Goal: Task Accomplishment & Management: Use online tool/utility

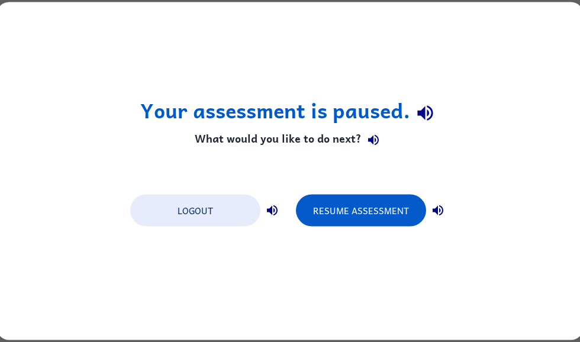
click at [368, 217] on button "Resume Assessment" at bounding box center [361, 211] width 130 height 32
click at [575, 240] on div "Your assessment is paused. What would you like to do next? Logout Resume Assess…" at bounding box center [290, 171] width 586 height 338
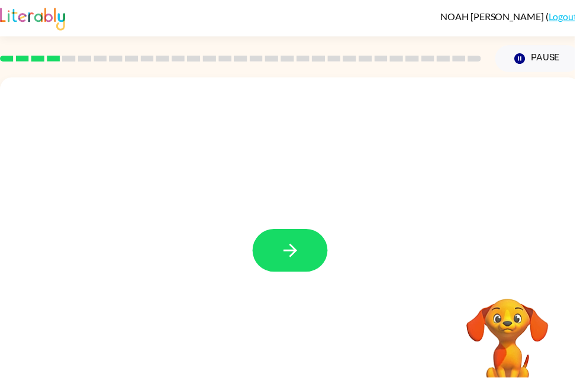
click at [305, 247] on button "button" at bounding box center [293, 252] width 76 height 43
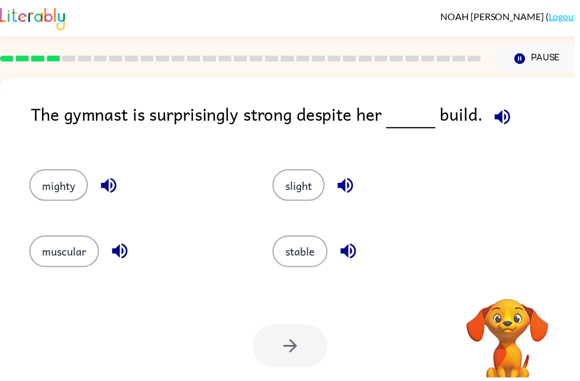
click at [505, 120] on icon "button" at bounding box center [507, 118] width 21 height 21
click at [99, 189] on icon "button" at bounding box center [109, 187] width 21 height 21
click at [355, 257] on icon "button" at bounding box center [351, 253] width 15 height 15
click at [353, 184] on icon "button" at bounding box center [348, 187] width 21 height 21
click at [511, 112] on icon "button" at bounding box center [507, 118] width 21 height 21
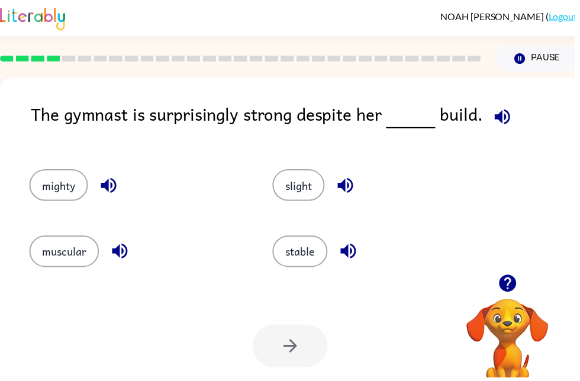
click at [114, 254] on icon "button" at bounding box center [121, 253] width 21 height 21
click at [99, 177] on button "button" at bounding box center [110, 187] width 30 height 30
click at [352, 243] on button "button" at bounding box center [352, 253] width 30 height 30
click at [351, 184] on icon "button" at bounding box center [348, 187] width 21 height 21
click at [68, 254] on button "muscular" at bounding box center [65, 254] width 70 height 32
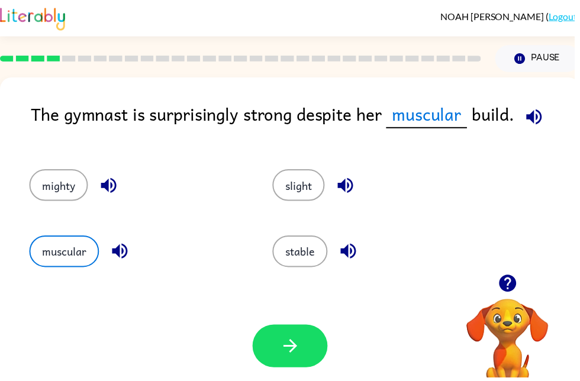
click at [313, 339] on button "button" at bounding box center [293, 349] width 76 height 43
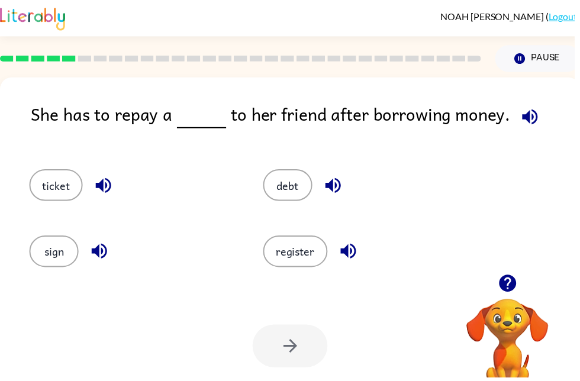
click at [527, 118] on icon "button" at bounding box center [534, 117] width 15 height 15
click at [99, 250] on icon "button" at bounding box center [99, 253] width 15 height 15
click at [100, 182] on icon "button" at bounding box center [104, 187] width 21 height 21
click at [355, 250] on icon "button" at bounding box center [351, 253] width 21 height 21
click at [322, 185] on button "button" at bounding box center [336, 187] width 30 height 30
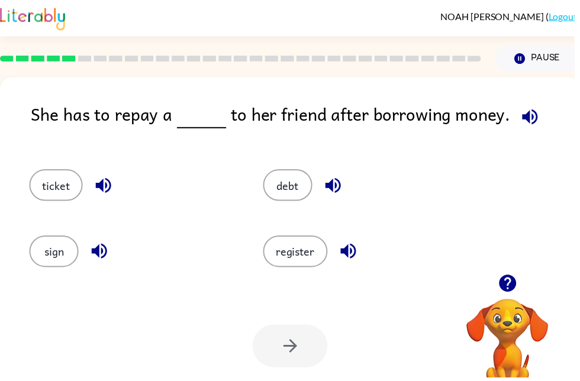
click at [326, 187] on icon "button" at bounding box center [336, 187] width 21 height 21
click at [288, 199] on button "debt" at bounding box center [291, 187] width 50 height 32
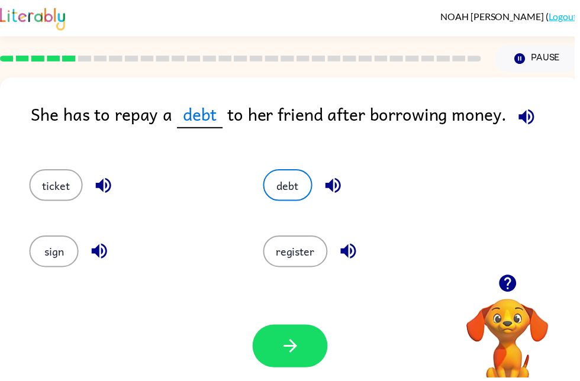
click at [292, 341] on button "button" at bounding box center [293, 349] width 76 height 43
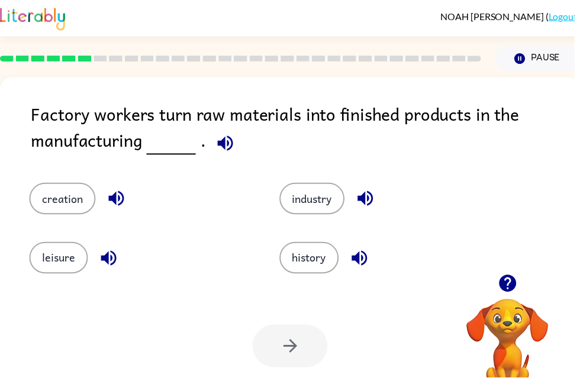
click at [20, 161] on div "Factory workers turn raw materials into finished products in the manufacturing …" at bounding box center [293, 247] width 586 height 338
click at [7, 157] on div "Factory workers turn raw materials into finished products in the manufacturing …" at bounding box center [293, 247] width 586 height 338
click at [227, 138] on icon "button" at bounding box center [227, 144] width 21 height 21
click at [99, 264] on icon "button" at bounding box center [109, 260] width 21 height 21
click at [109, 194] on icon "button" at bounding box center [117, 200] width 21 height 21
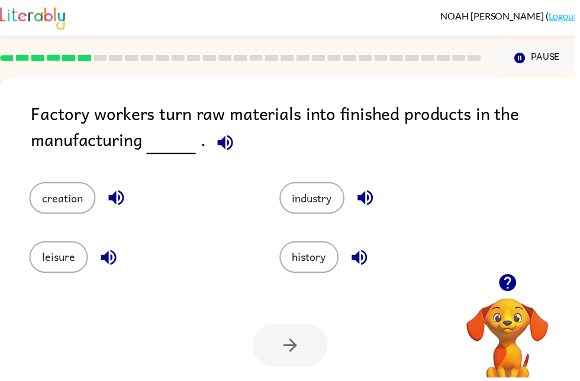
scroll to position [1, 0]
click at [377, 261] on button "button" at bounding box center [363, 260] width 30 height 30
click at [379, 188] on button "button" at bounding box center [369, 200] width 30 height 30
click at [379, 201] on icon "button" at bounding box center [368, 199] width 21 height 21
click at [109, 208] on icon "button" at bounding box center [117, 199] width 21 height 21
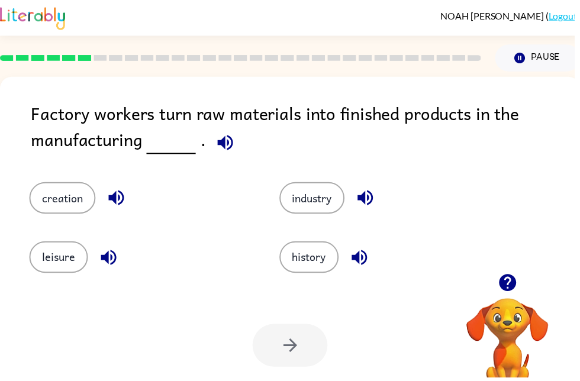
click at [225, 141] on icon "button" at bounding box center [226, 143] width 15 height 15
click at [113, 203] on icon "button" at bounding box center [116, 199] width 15 height 15
click at [118, 199] on icon "button" at bounding box center [117, 199] width 21 height 21
click at [109, 262] on icon "button" at bounding box center [109, 259] width 15 height 15
click at [367, 196] on icon "button" at bounding box center [368, 199] width 21 height 21
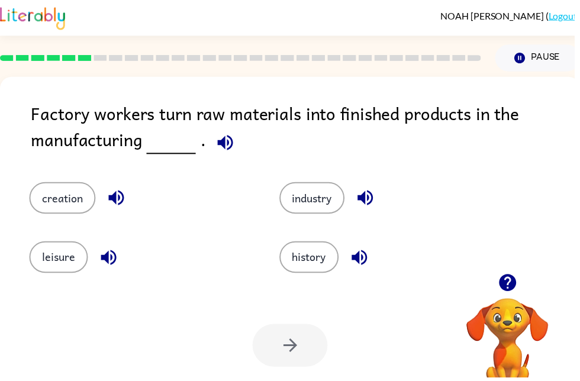
click at [362, 264] on icon "button" at bounding box center [362, 259] width 15 height 15
click at [377, 196] on icon "button" at bounding box center [368, 199] width 21 height 21
click at [335, 205] on button "industry" at bounding box center [315, 200] width 66 height 32
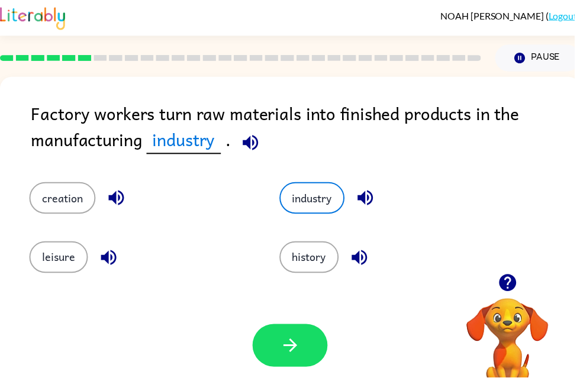
click at [288, 335] on button "button" at bounding box center [293, 348] width 76 height 43
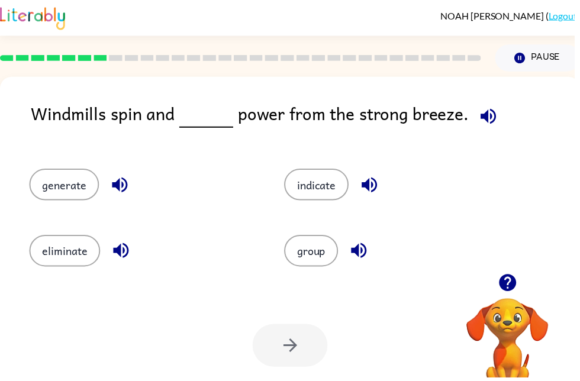
click at [483, 125] on icon "button" at bounding box center [493, 117] width 21 height 21
click at [109, 256] on button "button" at bounding box center [122, 253] width 30 height 30
click at [365, 257] on icon "button" at bounding box center [361, 252] width 15 height 15
click at [377, 177] on icon "button" at bounding box center [373, 186] width 21 height 21
click at [112, 179] on icon "button" at bounding box center [121, 186] width 21 height 21
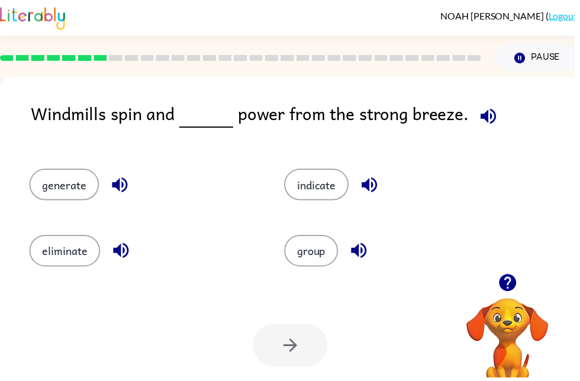
click at [59, 176] on button "generate" at bounding box center [65, 186] width 70 height 32
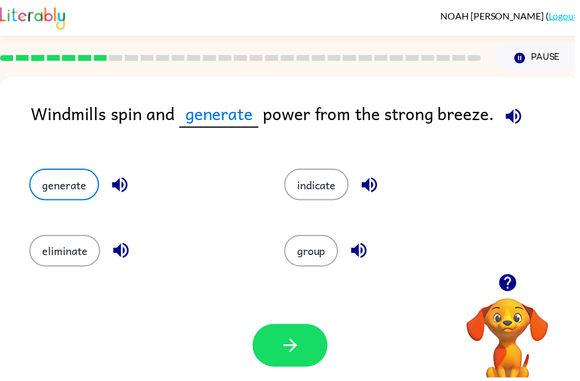
click at [305, 340] on button "button" at bounding box center [293, 348] width 76 height 43
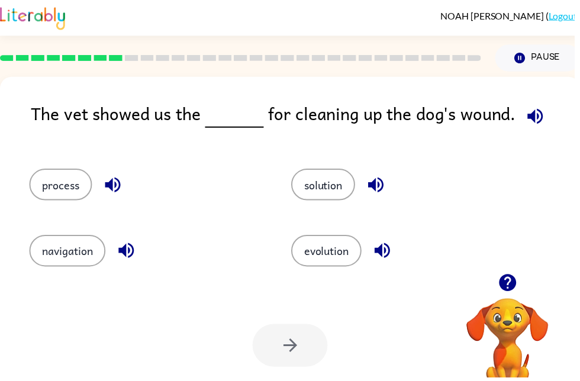
click at [534, 111] on icon "button" at bounding box center [540, 117] width 21 height 21
click at [385, 255] on icon "button" at bounding box center [385, 252] width 15 height 15
click at [382, 183] on icon "button" at bounding box center [379, 186] width 15 height 15
click at [121, 252] on icon "button" at bounding box center [127, 253] width 21 height 21
click at [103, 176] on button "button" at bounding box center [114, 187] width 30 height 30
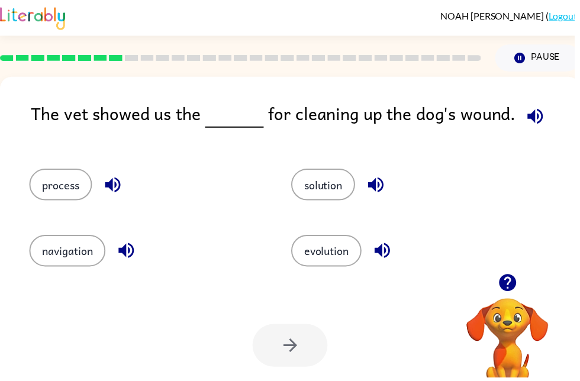
click at [347, 192] on button "solution" at bounding box center [326, 186] width 64 height 32
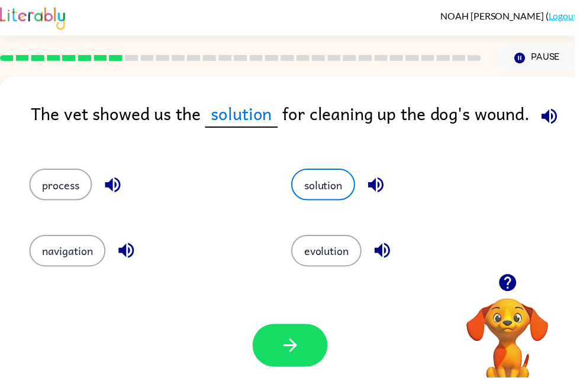
click at [46, 185] on button "process" at bounding box center [61, 186] width 63 height 32
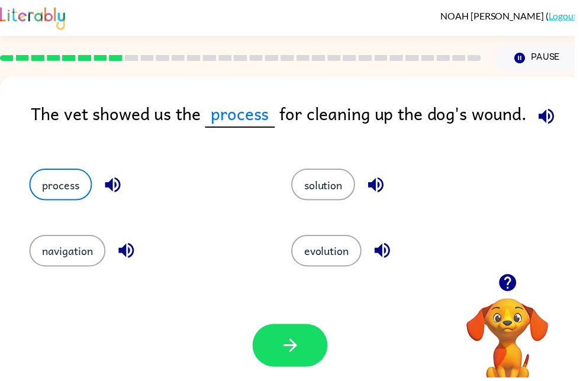
click at [293, 341] on icon "button" at bounding box center [293, 348] width 21 height 21
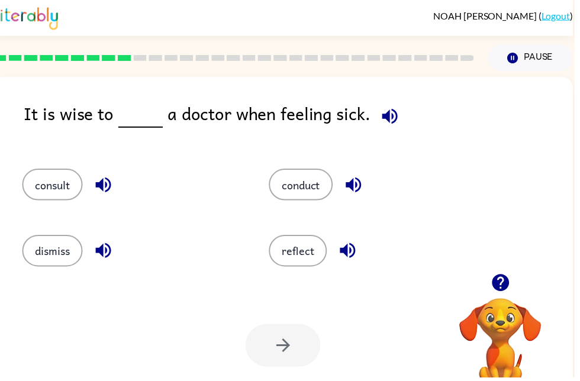
scroll to position [0, 7]
click at [384, 127] on icon "button" at bounding box center [393, 117] width 21 height 21
click at [101, 256] on icon "button" at bounding box center [103, 252] width 15 height 15
click at [98, 177] on icon "button" at bounding box center [104, 186] width 21 height 21
click at [354, 250] on icon "button" at bounding box center [351, 253] width 21 height 21
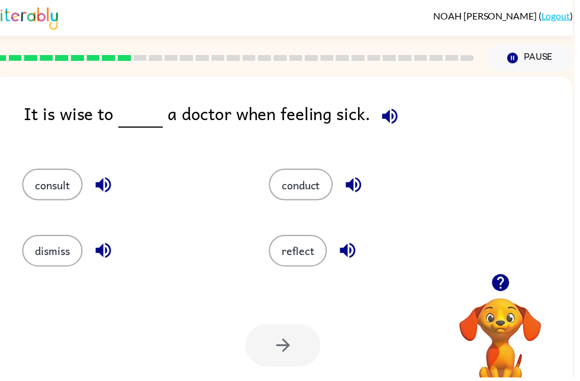
click at [367, 185] on icon "button" at bounding box center [357, 186] width 21 height 21
click at [356, 253] on icon "button" at bounding box center [351, 253] width 21 height 21
click at [102, 247] on icon "button" at bounding box center [104, 253] width 21 height 21
click at [93, 182] on button "button" at bounding box center [104, 187] width 30 height 30
click at [54, 186] on button "consult" at bounding box center [52, 186] width 61 height 32
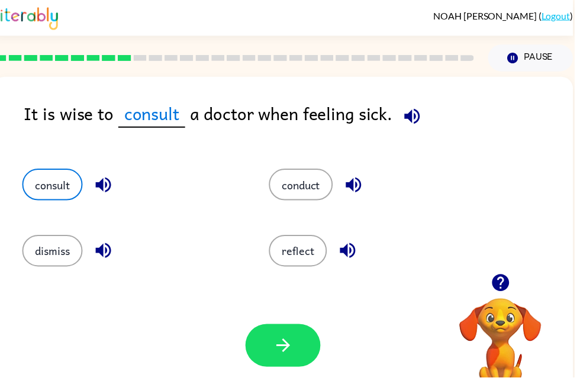
click at [295, 341] on icon "button" at bounding box center [286, 348] width 21 height 21
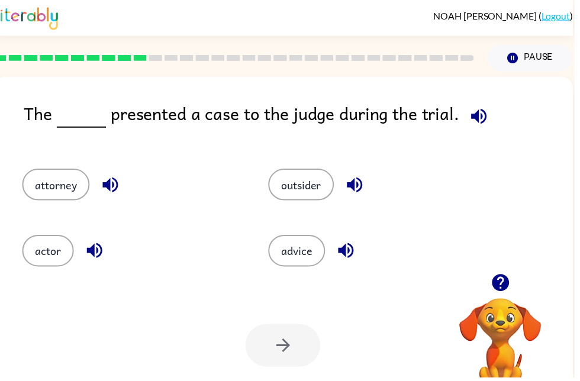
click at [92, 250] on icon "button" at bounding box center [95, 252] width 15 height 15
click at [99, 185] on button "button" at bounding box center [111, 187] width 30 height 30
click at [33, 180] on button "attorney" at bounding box center [56, 186] width 68 height 32
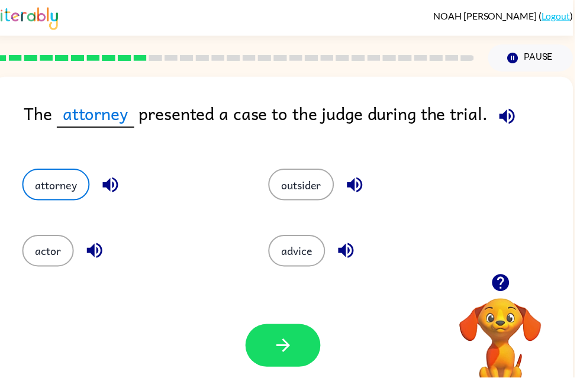
click at [276, 341] on icon "button" at bounding box center [286, 348] width 21 height 21
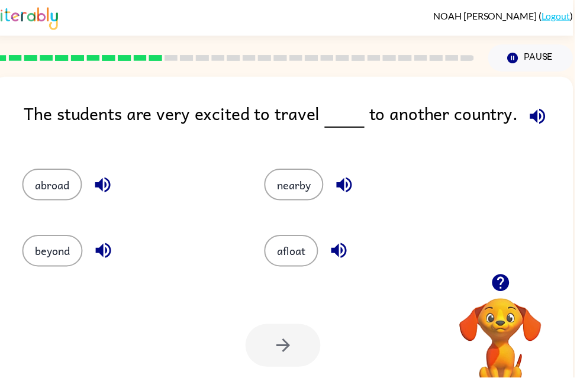
click at [538, 118] on icon "button" at bounding box center [542, 116] width 15 height 15
click at [104, 179] on icon "button" at bounding box center [103, 186] width 21 height 21
click at [99, 254] on icon "button" at bounding box center [103, 252] width 15 height 15
click at [335, 256] on icon "button" at bounding box center [341, 252] width 15 height 15
click at [341, 186] on icon "button" at bounding box center [347, 186] width 15 height 15
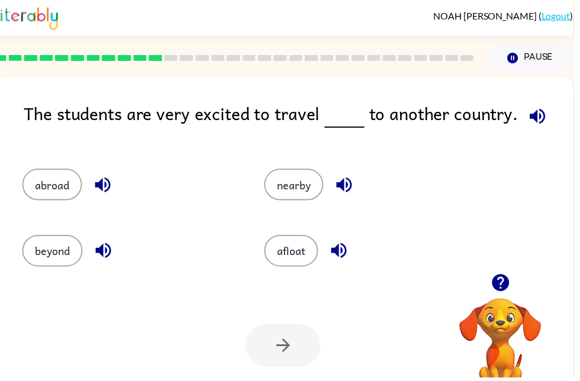
click at [537, 121] on icon "button" at bounding box center [542, 116] width 15 height 15
click at [545, 109] on icon "button" at bounding box center [542, 117] width 21 height 21
click at [104, 175] on button "button" at bounding box center [104, 187] width 30 height 30
click at [94, 258] on button "button" at bounding box center [104, 253] width 30 height 30
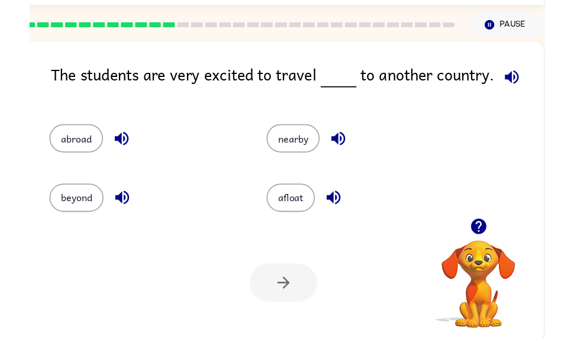
scroll to position [70, 0]
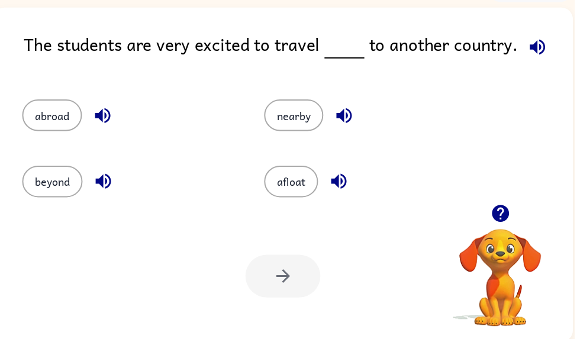
click at [341, 176] on icon "button" at bounding box center [342, 183] width 21 height 21
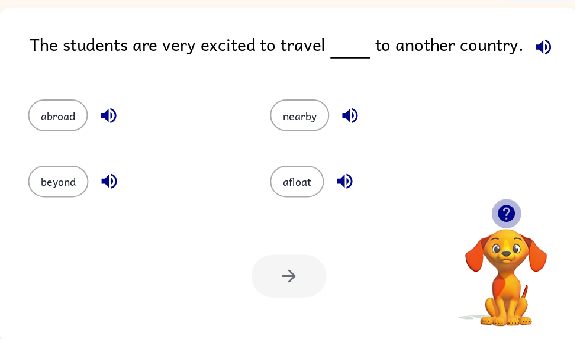
scroll to position [71, 0]
click at [354, 103] on button "button" at bounding box center [353, 116] width 30 height 30
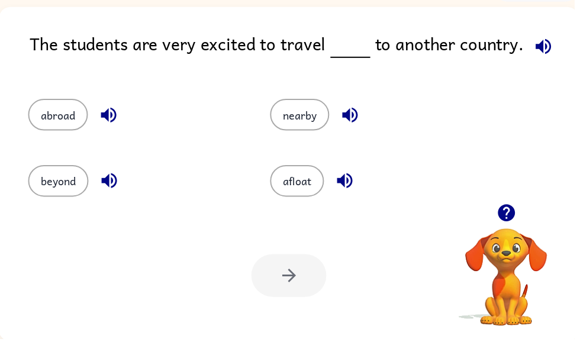
click at [306, 123] on button "nearby" at bounding box center [303, 116] width 60 height 32
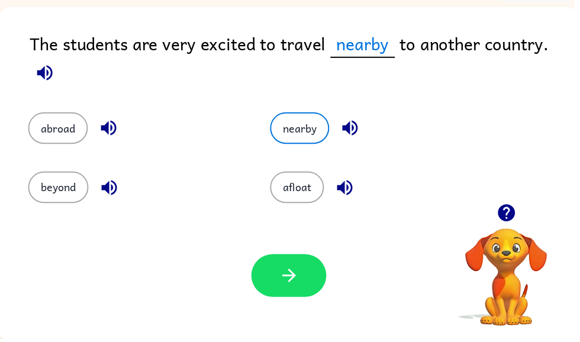
click at [314, 263] on button "button" at bounding box center [292, 278] width 76 height 43
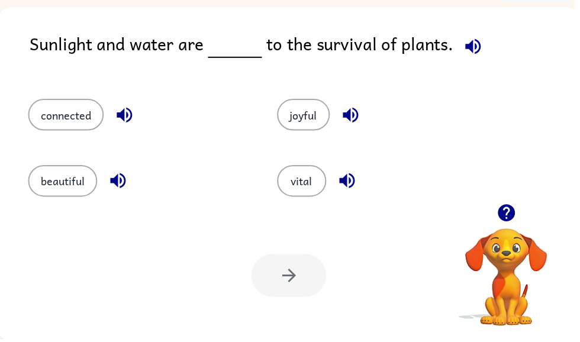
click at [482, 46] on icon "button" at bounding box center [477, 47] width 21 height 21
click at [122, 175] on icon "button" at bounding box center [119, 182] width 21 height 21
click at [119, 110] on icon "button" at bounding box center [125, 116] width 21 height 21
click at [351, 116] on icon "button" at bounding box center [353, 116] width 15 height 15
click at [339, 179] on button "button" at bounding box center [350, 182] width 30 height 30
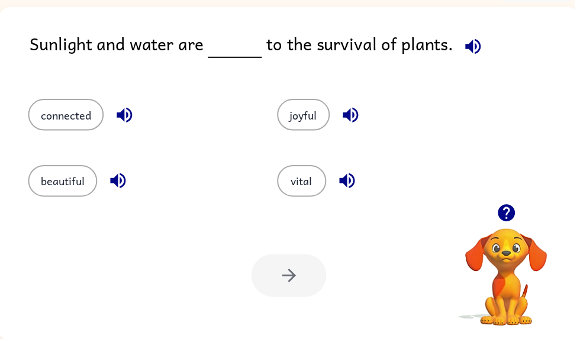
click at [295, 195] on button "vital" at bounding box center [305, 183] width 50 height 32
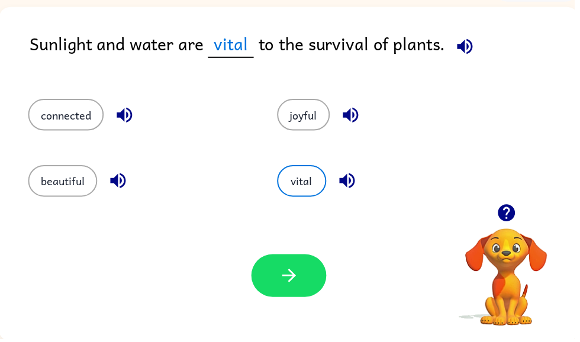
click at [306, 285] on button "button" at bounding box center [292, 278] width 76 height 43
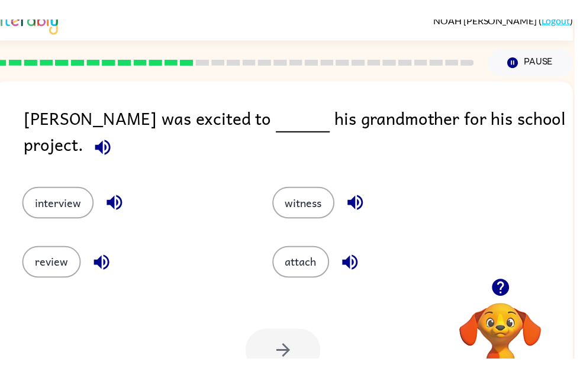
scroll to position [0, 0]
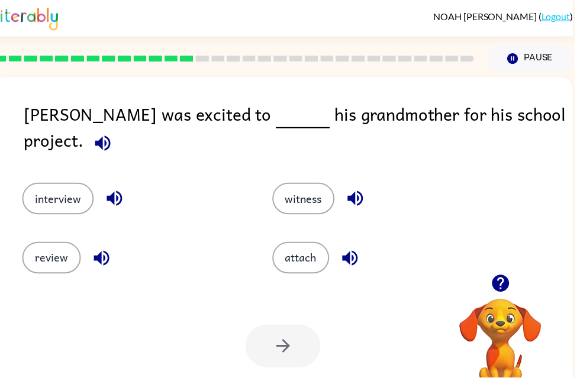
click at [114, 134] on icon "button" at bounding box center [103, 144] width 21 height 21
click at [91, 258] on button "button" at bounding box center [103, 260] width 30 height 30
click at [105, 185] on div "interview" at bounding box center [134, 201] width 225 height 32
click at [108, 193] on icon "button" at bounding box center [115, 200] width 15 height 15
click at [355, 255] on icon "button" at bounding box center [353, 260] width 21 height 21
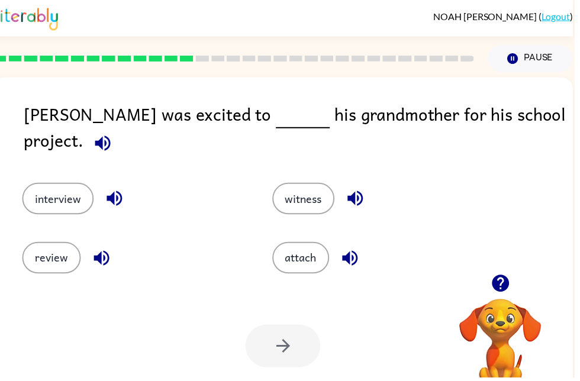
click at [364, 190] on icon "button" at bounding box center [358, 200] width 21 height 21
click at [50, 256] on button "review" at bounding box center [51, 260] width 59 height 32
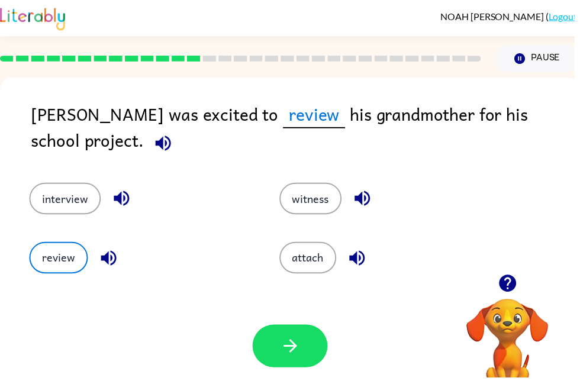
click at [311, 341] on button "button" at bounding box center [293, 349] width 76 height 43
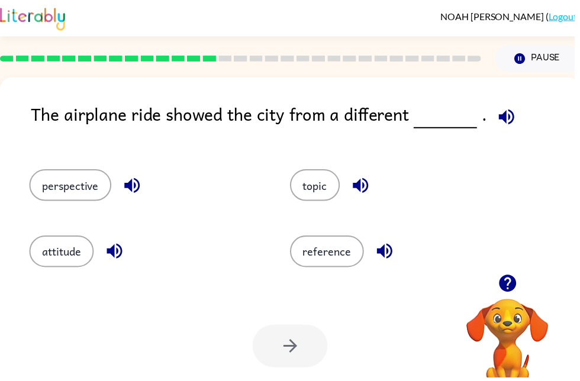
click at [508, 117] on icon "button" at bounding box center [510, 117] width 15 height 15
click at [133, 187] on icon "button" at bounding box center [132, 187] width 15 height 15
click at [65, 179] on button "perspective" at bounding box center [71, 187] width 83 height 32
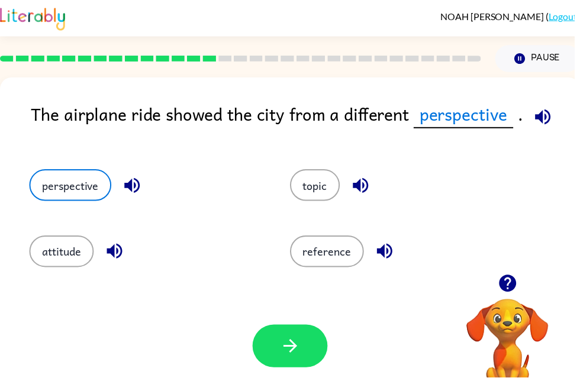
click at [304, 341] on button "button" at bounding box center [293, 349] width 76 height 43
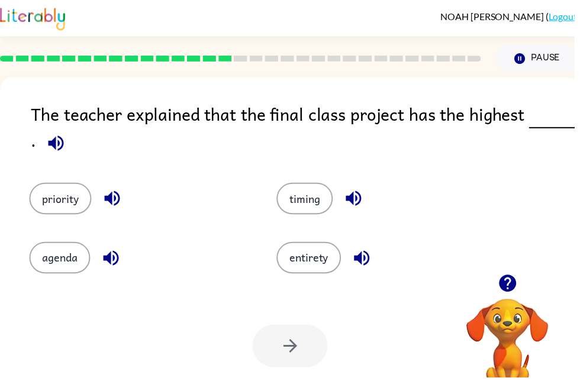
click at [54, 135] on icon "button" at bounding box center [56, 144] width 21 height 21
click at [106, 263] on icon "button" at bounding box center [111, 260] width 15 height 15
click at [109, 199] on icon "button" at bounding box center [112, 200] width 15 height 15
click at [359, 199] on icon "button" at bounding box center [357, 200] width 21 height 21
click at [367, 275] on button "button" at bounding box center [365, 260] width 30 height 30
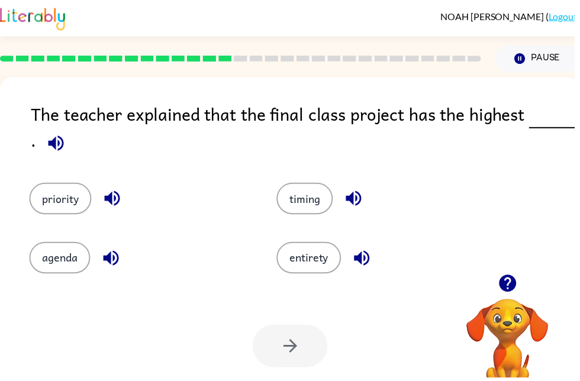
click at [360, 261] on icon "button" at bounding box center [364, 260] width 15 height 15
click at [361, 251] on icon "button" at bounding box center [365, 260] width 21 height 21
click at [354, 264] on button "button" at bounding box center [365, 260] width 30 height 30
click at [366, 261] on button "button" at bounding box center [365, 260] width 30 height 30
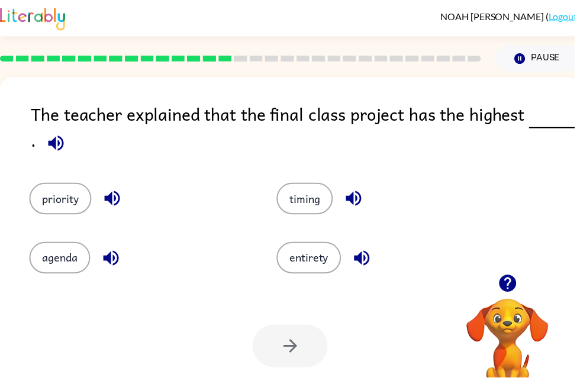
click at [54, 153] on icon "button" at bounding box center [56, 144] width 21 height 21
click at [112, 261] on button "button" at bounding box center [112, 260] width 30 height 30
click at [114, 201] on button "button" at bounding box center [113, 200] width 30 height 30
click at [357, 201] on button "button" at bounding box center [357, 200] width 30 height 30
click at [61, 201] on button "priority" at bounding box center [61, 201] width 63 height 32
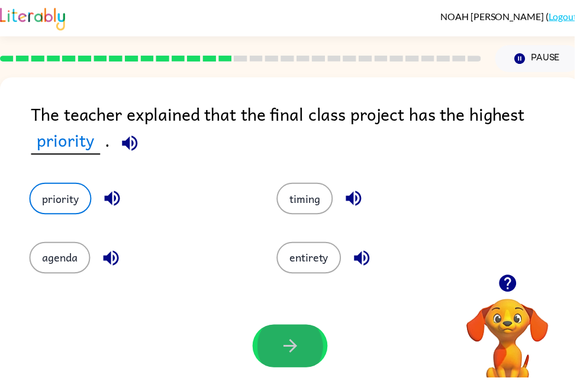
click at [293, 341] on button "button" at bounding box center [293, 349] width 76 height 43
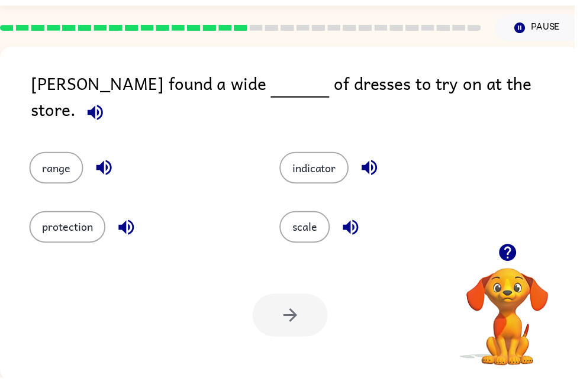
scroll to position [31, 0]
click at [111, 99] on button "button" at bounding box center [96, 114] width 30 height 30
click at [97, 159] on icon "button" at bounding box center [105, 169] width 21 height 21
click at [122, 223] on icon "button" at bounding box center [126, 229] width 15 height 15
click at [370, 159] on icon "button" at bounding box center [373, 169] width 21 height 21
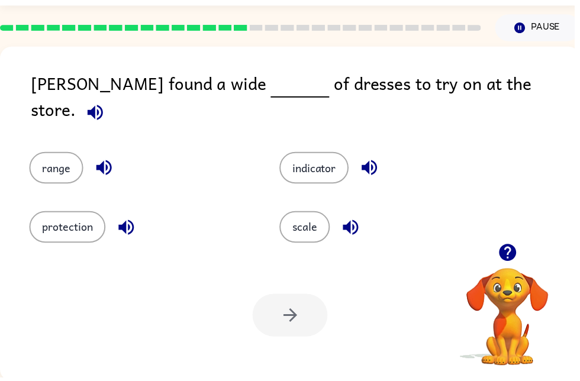
click at [357, 219] on icon "button" at bounding box center [354, 229] width 21 height 21
click at [60, 158] on button "range" at bounding box center [57, 170] width 54 height 32
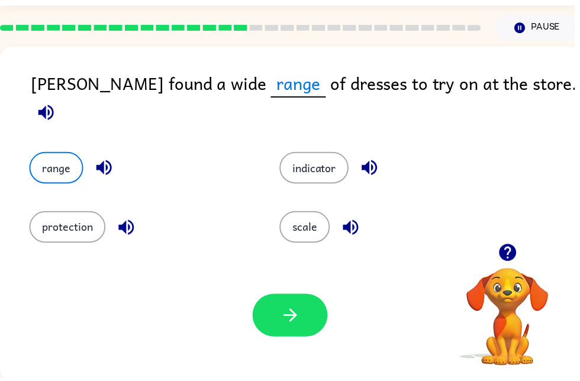
click at [277, 306] on button "button" at bounding box center [293, 318] width 76 height 43
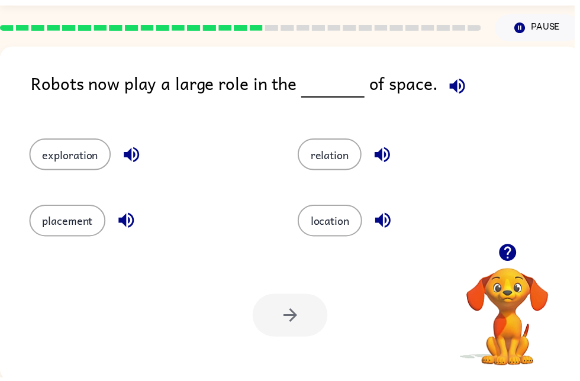
click at [455, 85] on icon "button" at bounding box center [461, 87] width 21 height 21
click at [385, 232] on icon "button" at bounding box center [386, 222] width 21 height 21
click at [386, 138] on div "relation" at bounding box center [413, 151] width 271 height 66
click at [85, 158] on button "exploration" at bounding box center [71, 156] width 82 height 32
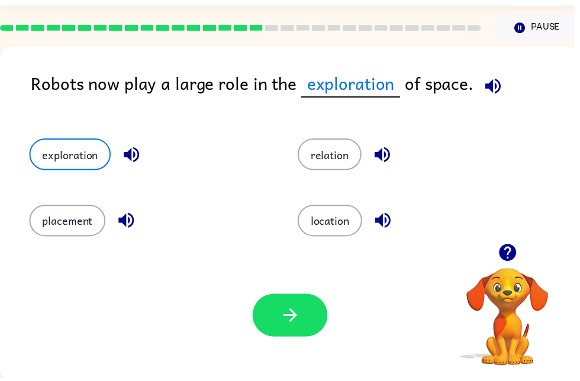
click at [312, 312] on button "button" at bounding box center [293, 318] width 76 height 43
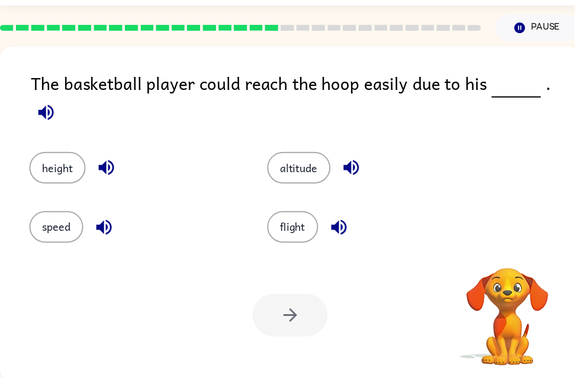
click at [62, 99] on button "button" at bounding box center [46, 114] width 30 height 30
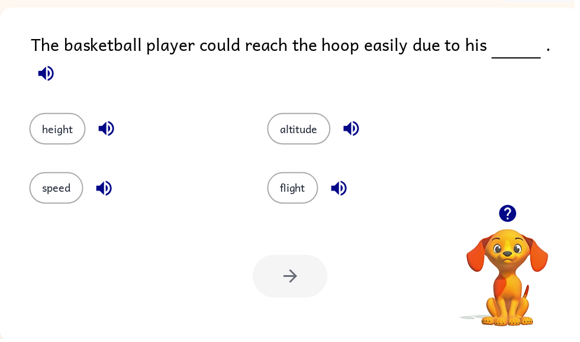
scroll to position [71, 0]
click at [63, 114] on button "height" at bounding box center [58, 130] width 57 height 32
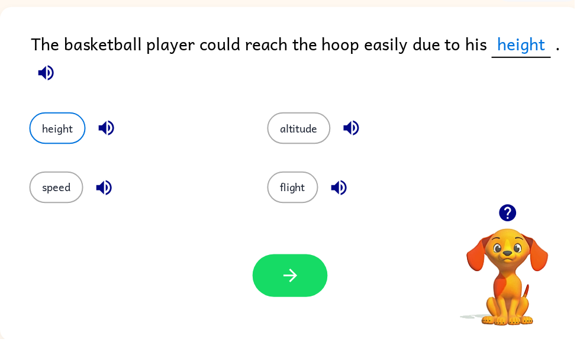
click at [299, 278] on icon "button" at bounding box center [293, 279] width 14 height 14
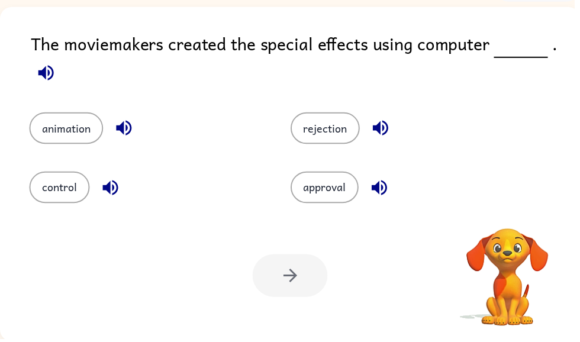
click at [46, 77] on icon "button" at bounding box center [45, 73] width 15 height 15
click at [100, 196] on button "button" at bounding box center [111, 190] width 30 height 30
click at [130, 120] on icon "button" at bounding box center [125, 129] width 21 height 21
click at [383, 130] on icon "button" at bounding box center [383, 129] width 15 height 15
click at [384, 197] on icon "button" at bounding box center [383, 189] width 21 height 21
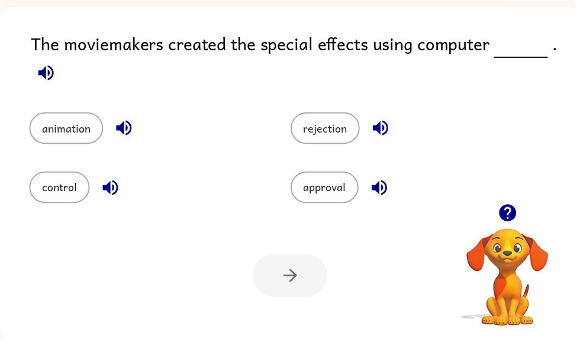
click at [92, 126] on button "animation" at bounding box center [67, 130] width 75 height 32
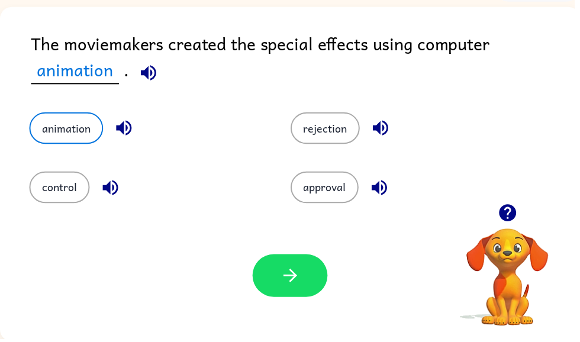
click at [270, 282] on button "button" at bounding box center [293, 278] width 76 height 43
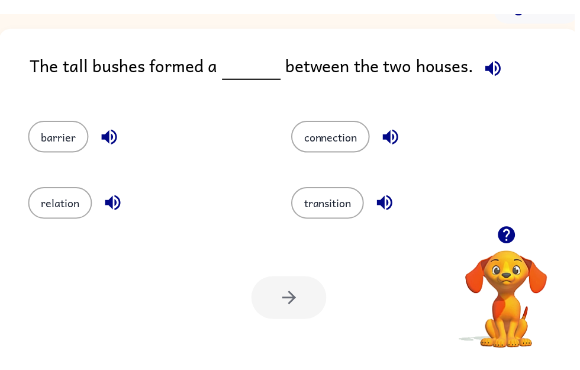
scroll to position [0, 0]
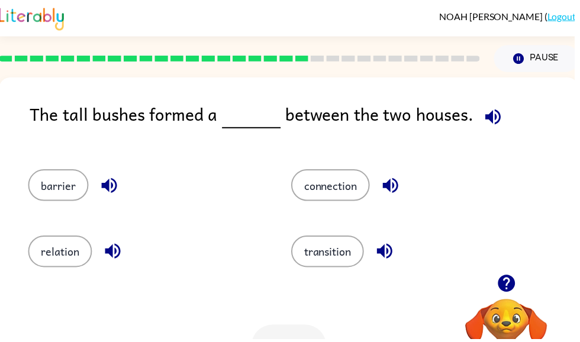
click at [502, 105] on span at bounding box center [495, 115] width 35 height 27
click at [492, 111] on icon "button" at bounding box center [497, 118] width 21 height 21
click at [73, 187] on button "barrier" at bounding box center [58, 187] width 61 height 32
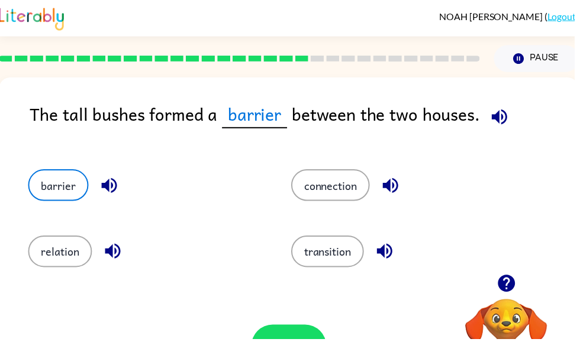
click at [316, 257] on button "transition" at bounding box center [330, 254] width 73 height 32
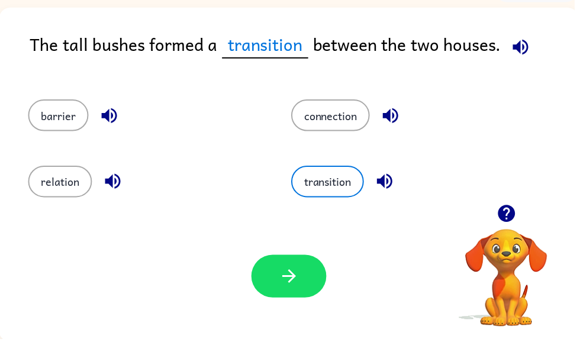
scroll to position [71, 0]
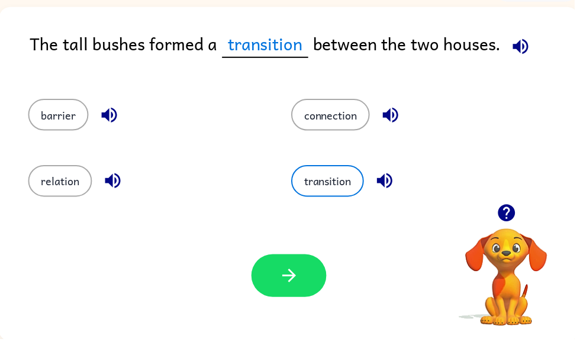
click at [306, 282] on button "button" at bounding box center [292, 278] width 76 height 43
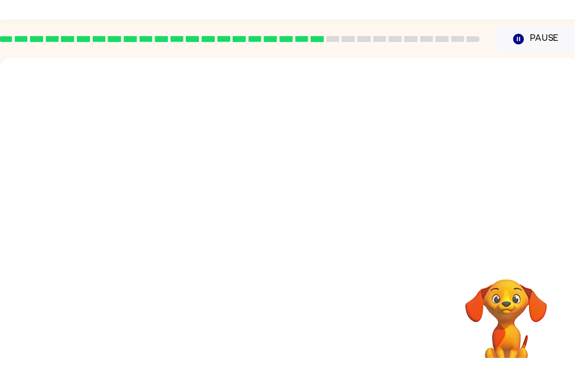
scroll to position [0, 0]
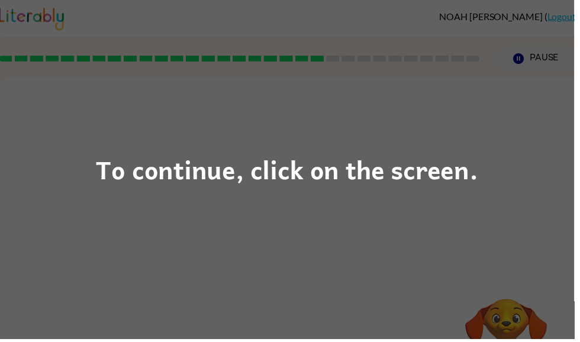
click at [415, 247] on div "To continue, click on the screen." at bounding box center [290, 171] width 580 height 342
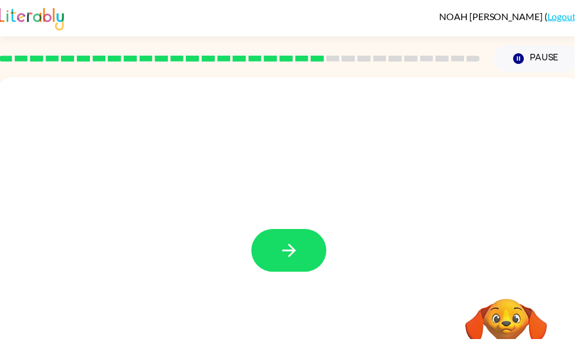
click at [308, 250] on button "button" at bounding box center [292, 252] width 76 height 43
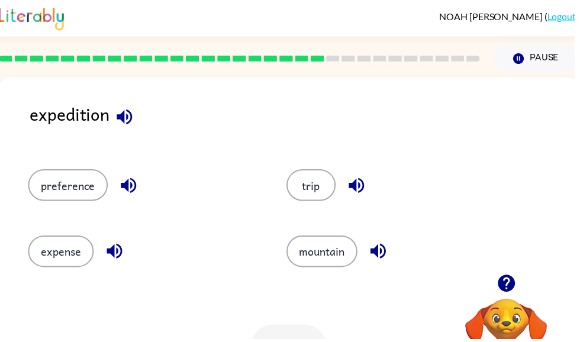
click at [126, 122] on icon "button" at bounding box center [125, 118] width 21 height 21
click at [111, 250] on icon "button" at bounding box center [115, 253] width 21 height 21
click at [132, 190] on icon "button" at bounding box center [129, 187] width 15 height 15
click at [381, 253] on icon "button" at bounding box center [381, 253] width 15 height 15
click at [358, 179] on icon "button" at bounding box center [360, 187] width 21 height 21
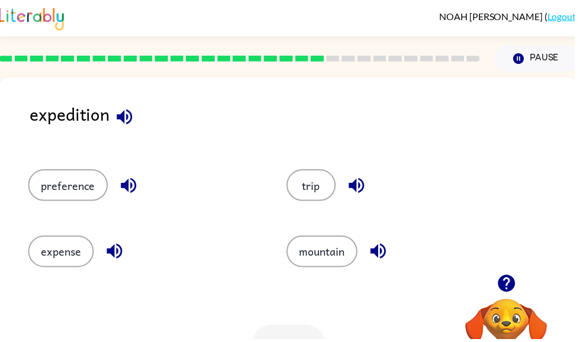
click at [121, 248] on icon "button" at bounding box center [115, 253] width 21 height 21
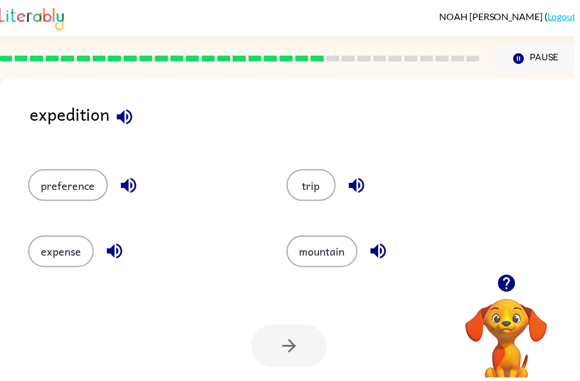
click at [137, 140] on div "expedition" at bounding box center [307, 125] width 554 height 46
click at [140, 111] on div "expedition" at bounding box center [307, 125] width 554 height 46
click at [131, 122] on icon "button" at bounding box center [125, 118] width 21 height 21
click at [129, 194] on icon "button" at bounding box center [129, 187] width 21 height 21
click at [119, 256] on icon "button" at bounding box center [115, 253] width 21 height 21
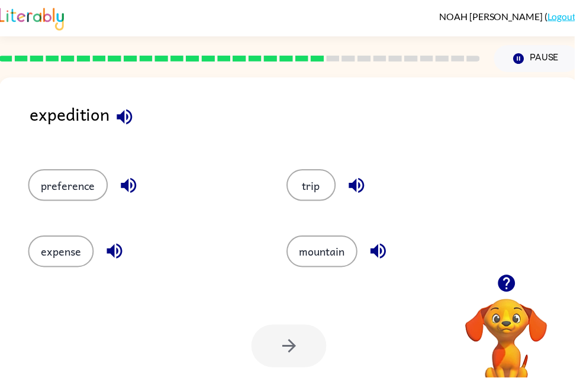
click at [358, 183] on icon "button" at bounding box center [359, 187] width 15 height 15
click at [376, 254] on icon "button" at bounding box center [381, 253] width 15 height 15
click at [324, 176] on button "trip" at bounding box center [314, 187] width 50 height 32
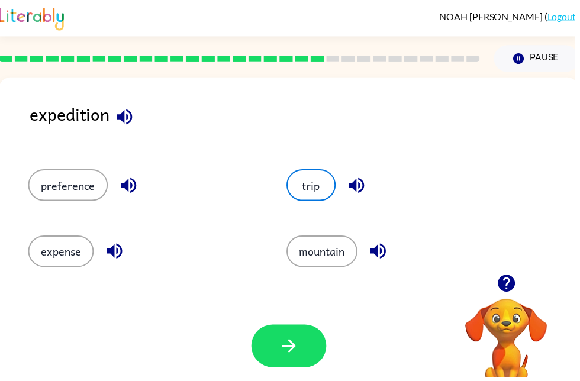
click at [296, 338] on button "button" at bounding box center [292, 349] width 76 height 43
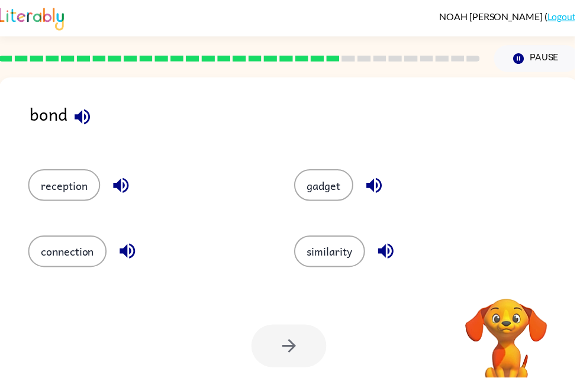
click at [97, 113] on button "button" at bounding box center [83, 118] width 30 height 30
click at [121, 185] on icon "button" at bounding box center [121, 187] width 15 height 15
click at [137, 258] on icon "button" at bounding box center [128, 253] width 21 height 21
click at [371, 175] on button "button" at bounding box center [378, 187] width 30 height 30
click at [390, 252] on icon "button" at bounding box center [389, 253] width 21 height 21
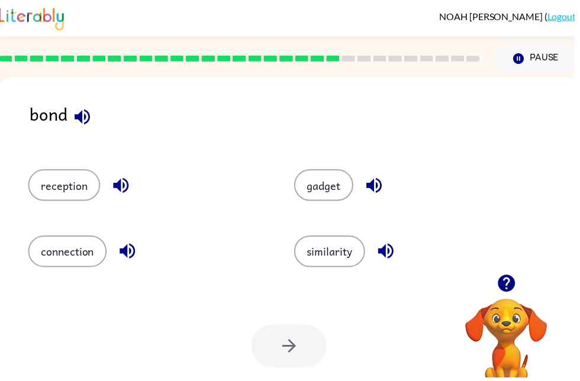
click at [88, 261] on button "connection" at bounding box center [67, 254] width 79 height 32
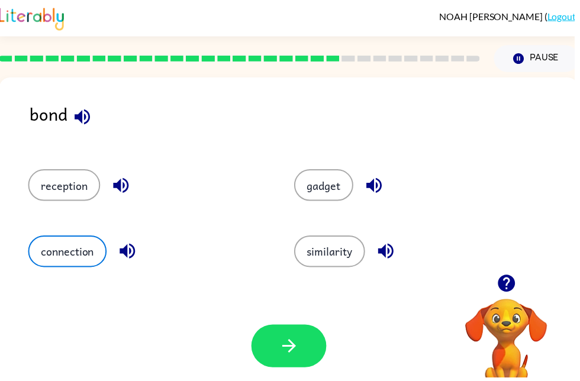
click at [288, 341] on icon "button" at bounding box center [292, 349] width 21 height 21
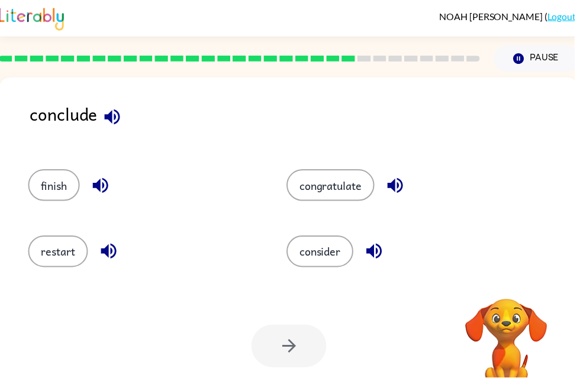
click at [118, 131] on button "button" at bounding box center [113, 118] width 30 height 30
click at [106, 191] on icon "button" at bounding box center [101, 187] width 21 height 21
click at [112, 253] on icon "button" at bounding box center [109, 253] width 15 height 15
click at [403, 180] on icon "button" at bounding box center [399, 187] width 21 height 21
click at [378, 253] on icon "button" at bounding box center [377, 253] width 15 height 15
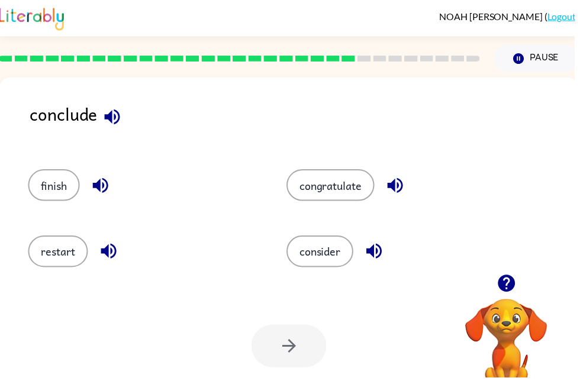
click at [68, 186] on button "finish" at bounding box center [54, 187] width 52 height 32
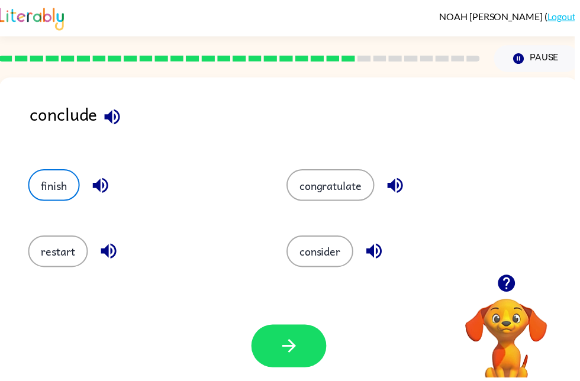
click at [297, 329] on button "button" at bounding box center [292, 349] width 76 height 43
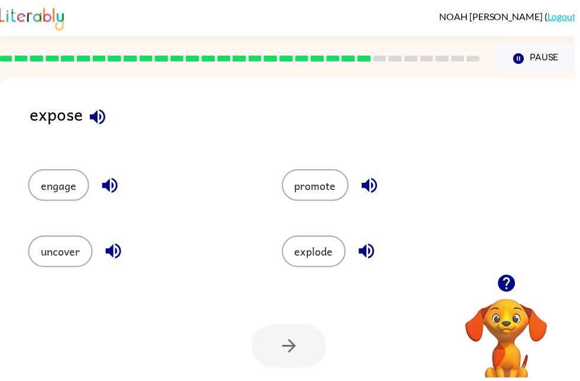
click at [82, 259] on button "uncover" at bounding box center [60, 254] width 65 height 32
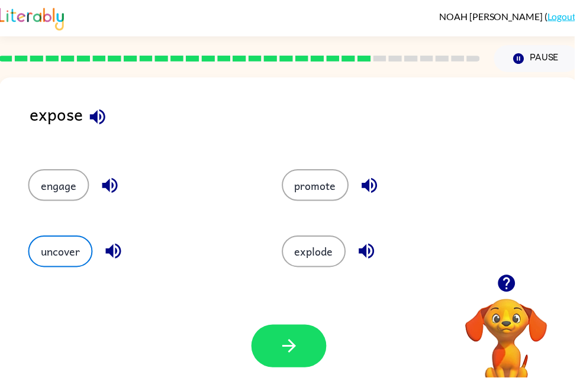
click at [284, 341] on icon "button" at bounding box center [292, 349] width 21 height 21
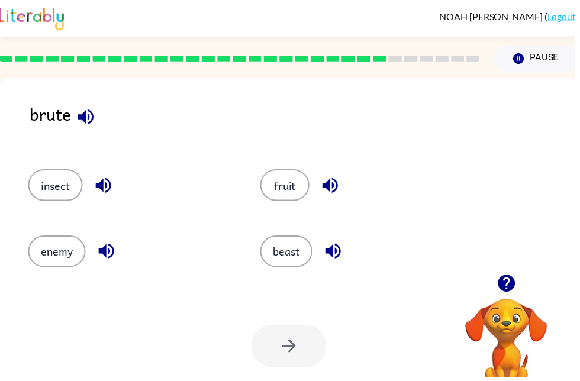
click at [89, 117] on icon "button" at bounding box center [86, 117] width 15 height 15
click at [105, 186] on icon "button" at bounding box center [104, 187] width 21 height 21
click at [335, 183] on icon "button" at bounding box center [333, 187] width 21 height 21
click at [340, 244] on icon "button" at bounding box center [336, 253] width 21 height 21
click at [108, 250] on icon "button" at bounding box center [107, 253] width 21 height 21
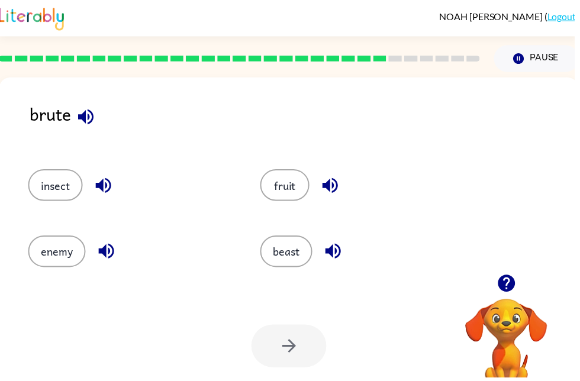
click at [85, 255] on button "enemy" at bounding box center [57, 254] width 58 height 32
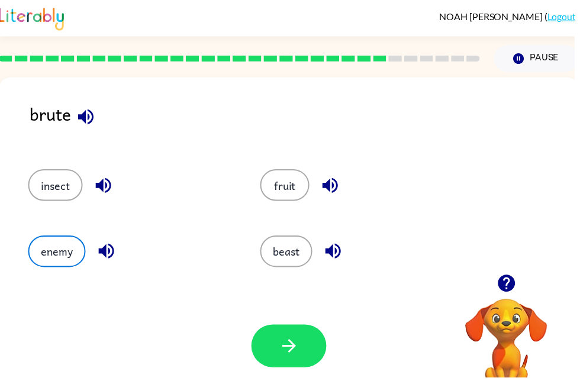
click at [76, 195] on button "insect" at bounding box center [55, 187] width 55 height 32
click at [276, 341] on button "button" at bounding box center [292, 349] width 76 height 43
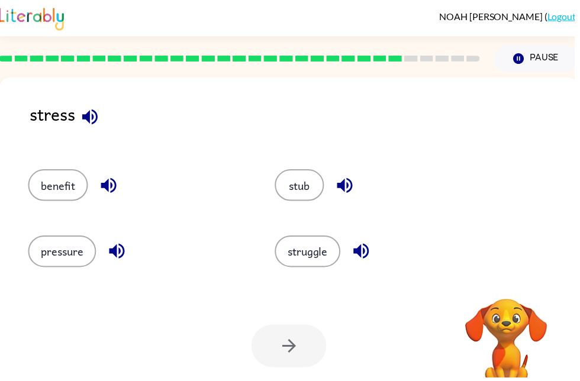
click at [96, 127] on icon "button" at bounding box center [90, 118] width 21 height 21
click at [119, 184] on icon "button" at bounding box center [109, 187] width 21 height 21
click at [343, 180] on icon "button" at bounding box center [348, 187] width 21 height 21
click at [369, 251] on icon "button" at bounding box center [364, 253] width 21 height 21
click at [120, 257] on icon "button" at bounding box center [117, 253] width 15 height 15
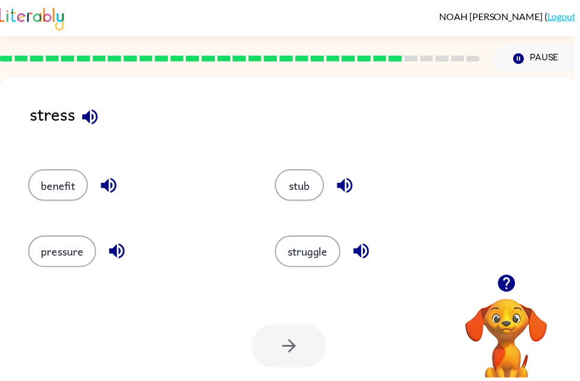
click at [74, 253] on button "pressure" at bounding box center [62, 254] width 69 height 32
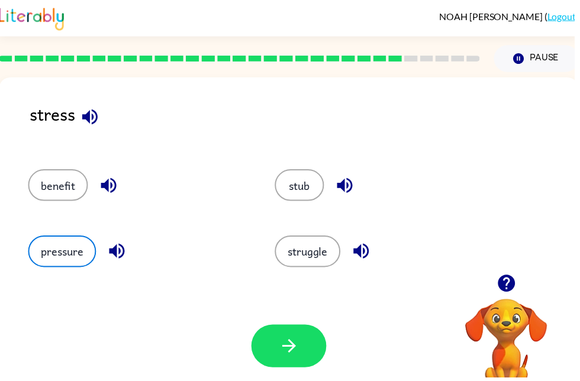
click at [303, 341] on button "button" at bounding box center [292, 349] width 76 height 43
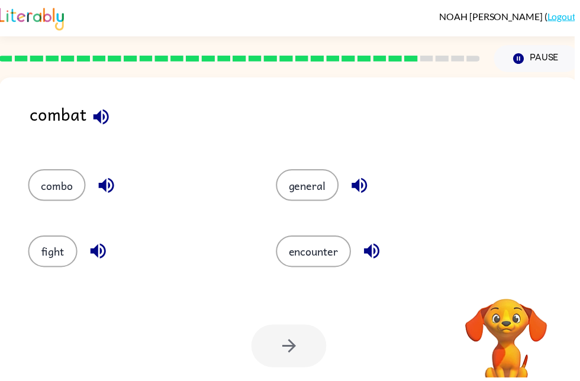
click at [102, 122] on icon "button" at bounding box center [102, 118] width 21 height 21
click at [105, 183] on icon "button" at bounding box center [107, 187] width 21 height 21
click at [106, 183] on icon "button" at bounding box center [106, 187] width 15 height 15
click at [101, 259] on icon "button" at bounding box center [99, 253] width 21 height 21
click at [292, 341] on div at bounding box center [292, 349] width 76 height 43
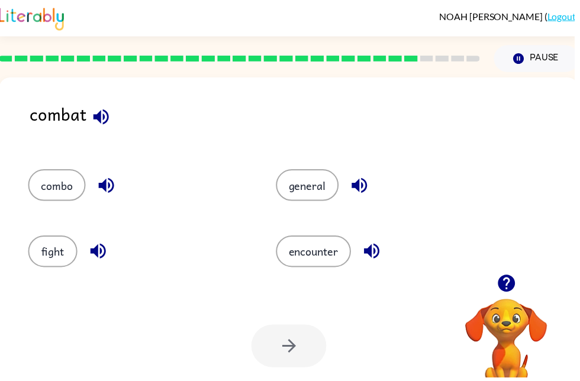
click at [54, 248] on button "fight" at bounding box center [53, 254] width 50 height 32
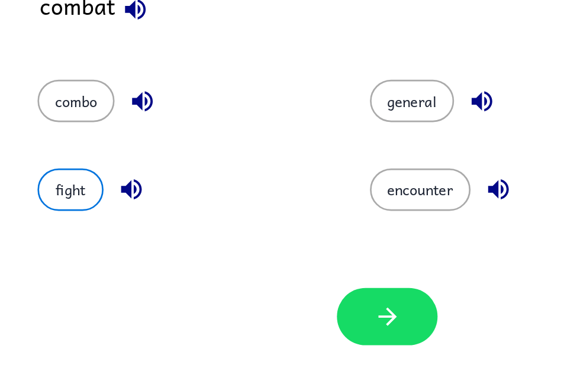
scroll to position [17, 0]
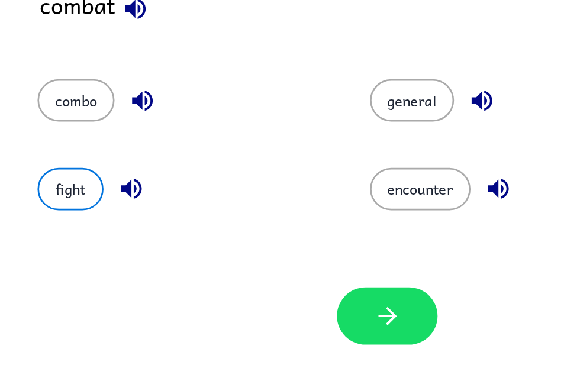
click at [62, 221] on button "fight" at bounding box center [53, 237] width 50 height 32
click at [282, 322] on icon "button" at bounding box center [292, 332] width 21 height 21
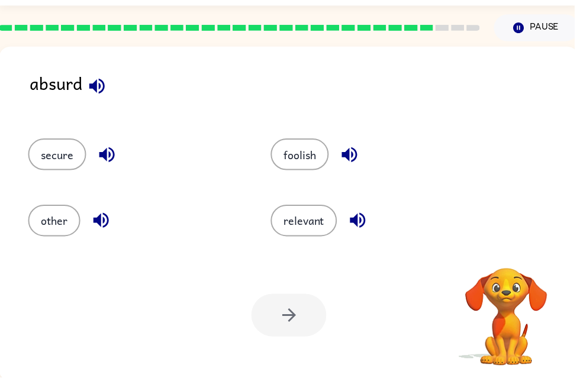
scroll to position [31, 0]
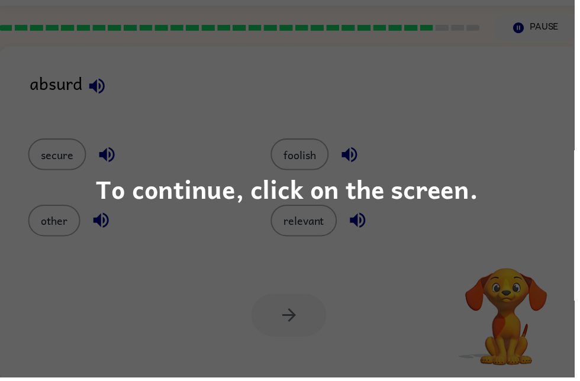
click at [442, 218] on div "To continue, click on the screen." at bounding box center [290, 190] width 580 height 381
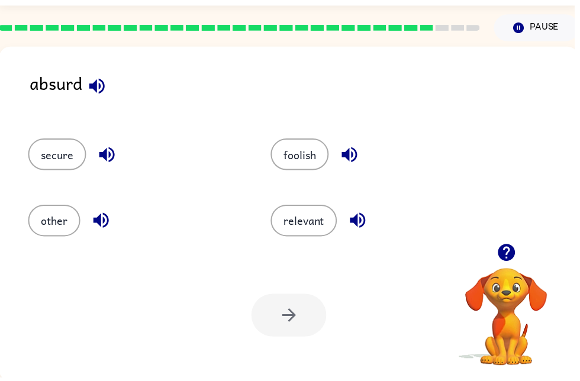
click at [94, 86] on icon "button" at bounding box center [97, 86] width 15 height 15
click at [302, 157] on button "foolish" at bounding box center [302, 156] width 59 height 32
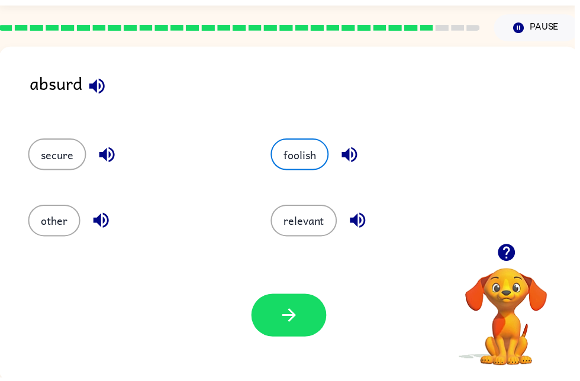
click at [285, 305] on button "button" at bounding box center [292, 318] width 76 height 43
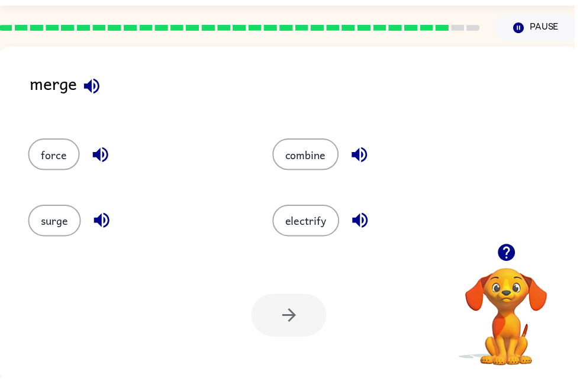
click at [102, 88] on icon "button" at bounding box center [92, 87] width 21 height 21
click at [308, 147] on button "combine" at bounding box center [308, 156] width 67 height 32
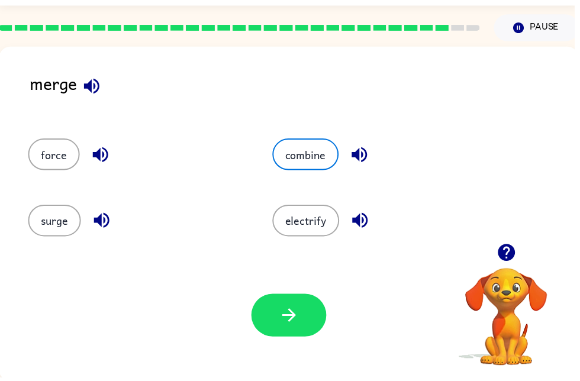
click at [295, 314] on icon "button" at bounding box center [292, 318] width 21 height 21
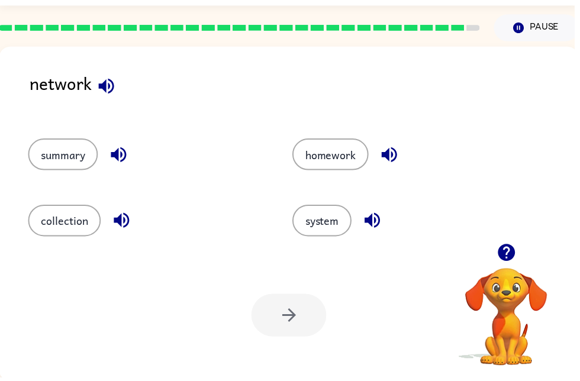
click at [385, 214] on icon "button" at bounding box center [376, 222] width 21 height 21
click at [338, 224] on button "system" at bounding box center [325, 223] width 60 height 32
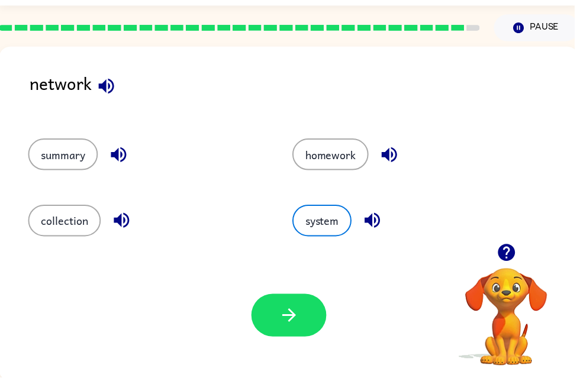
click at [302, 309] on icon "button" at bounding box center [292, 318] width 21 height 21
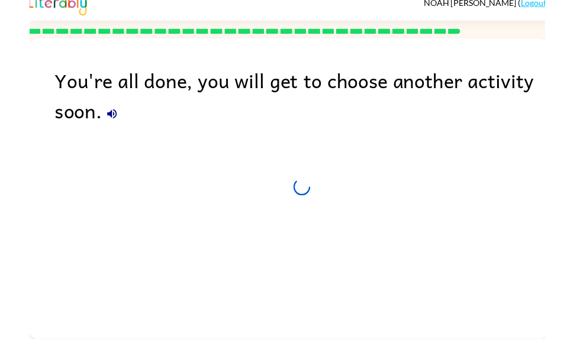
scroll to position [10, 0]
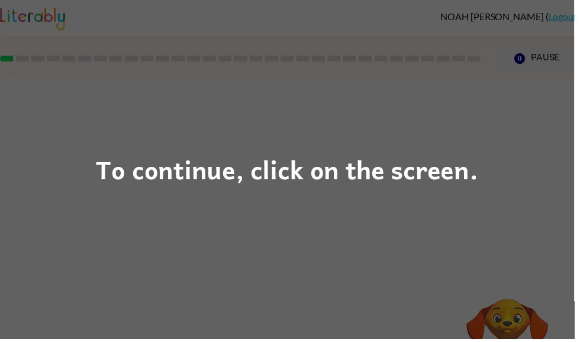
click at [98, 200] on div "To continue, click on the screen." at bounding box center [290, 171] width 580 height 342
click at [444, 198] on div "To continue, click on the screen." at bounding box center [290, 171] width 580 height 342
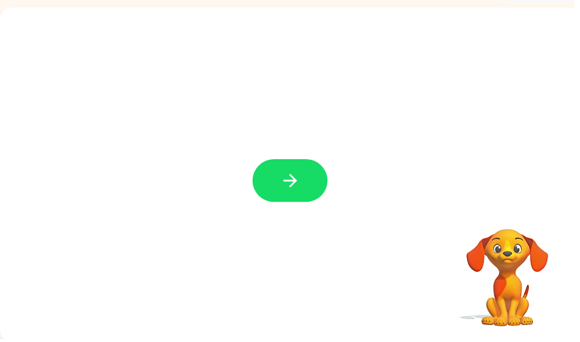
scroll to position [71, 0]
click at [309, 179] on button "button" at bounding box center [293, 181] width 76 height 43
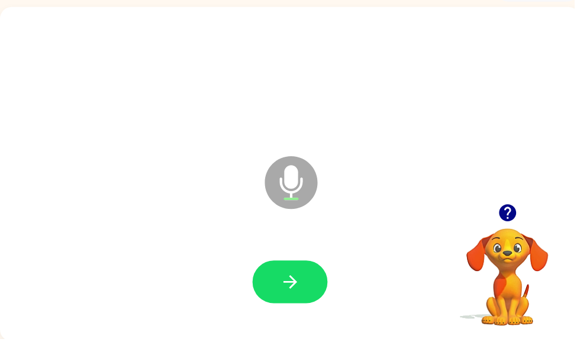
click at [312, 279] on button "button" at bounding box center [293, 284] width 76 height 43
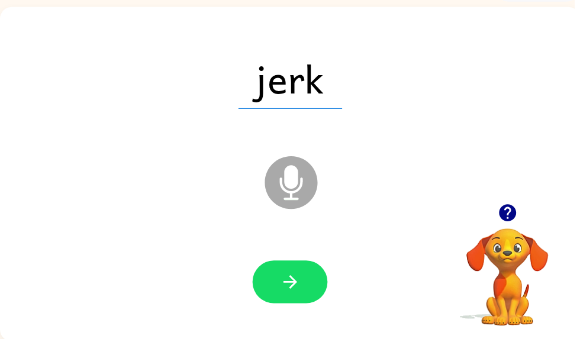
scroll to position [0, 0]
click at [287, 284] on icon "button" at bounding box center [293, 284] width 21 height 21
click at [295, 282] on icon "button" at bounding box center [293, 285] width 14 height 14
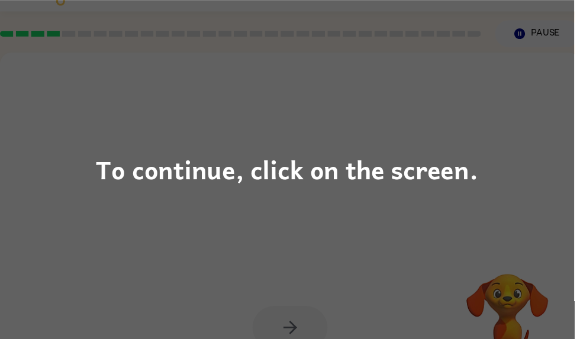
click at [75, 243] on div "To continue, click on the screen." at bounding box center [290, 171] width 580 height 342
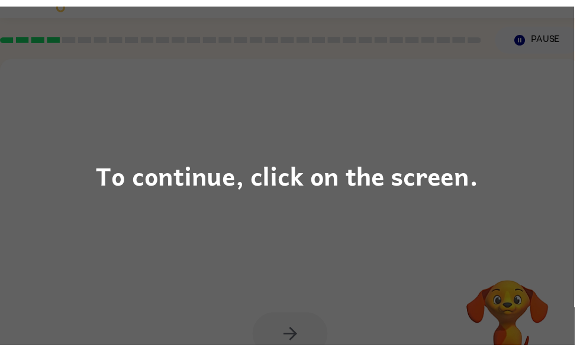
scroll to position [25, 0]
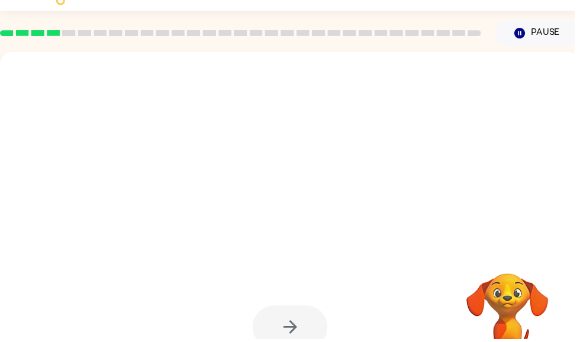
click at [76, 242] on div at bounding box center [293, 222] width 586 height 338
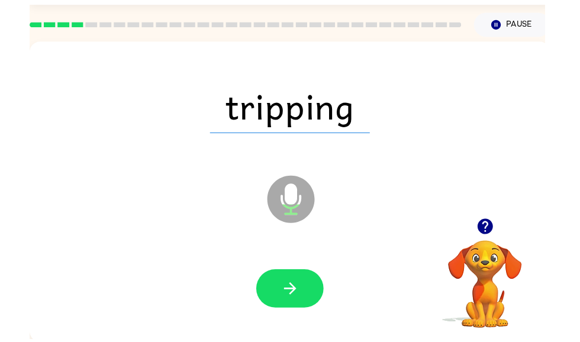
scroll to position [71, 0]
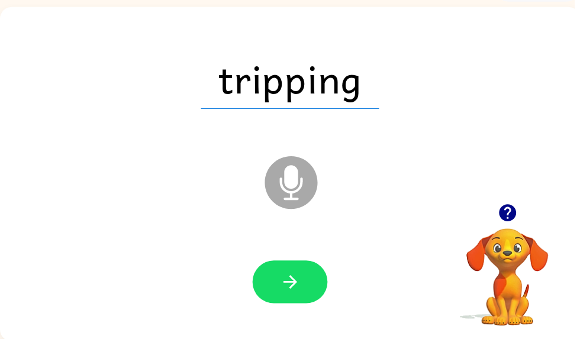
click at [295, 278] on icon "button" at bounding box center [293, 284] width 21 height 21
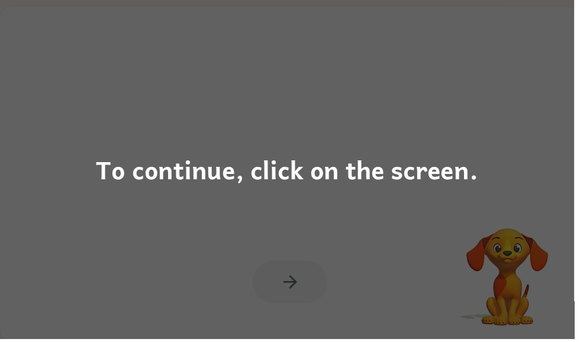
click at [303, 38] on div "To continue, click on the screen." at bounding box center [290, 171] width 580 height 342
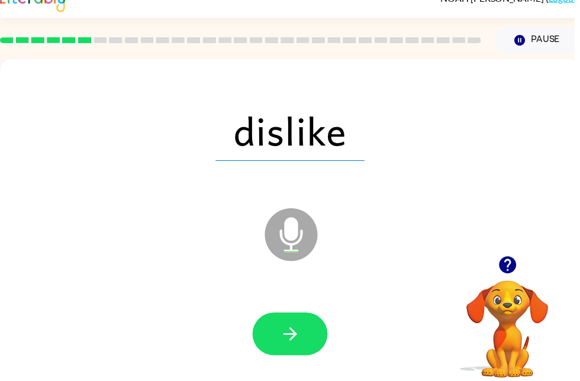
scroll to position [19, 0]
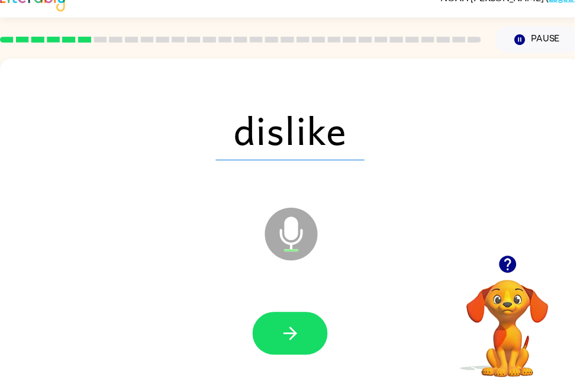
click at [318, 329] on button "button" at bounding box center [293, 336] width 76 height 43
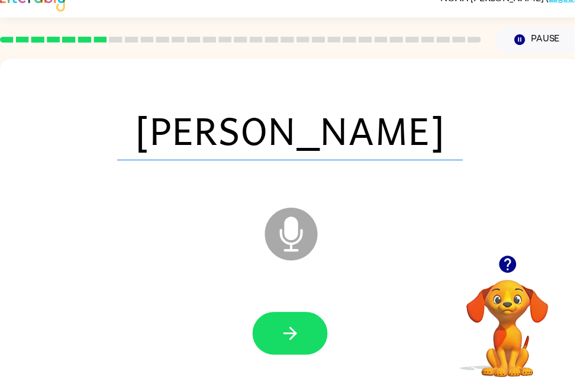
click at [313, 334] on button "button" at bounding box center [293, 336] width 76 height 43
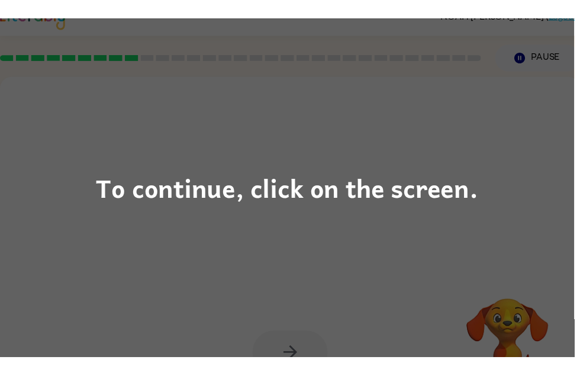
scroll to position [0, 0]
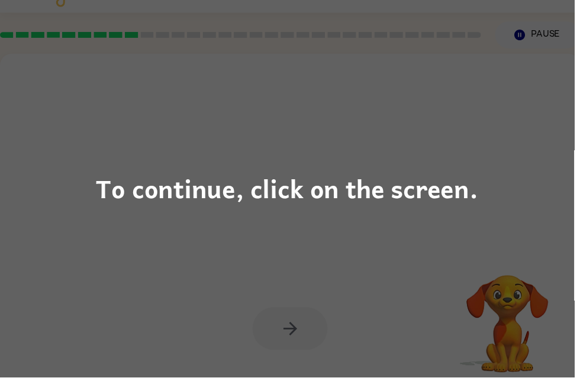
click at [479, 243] on div "To continue, click on the screen." at bounding box center [290, 190] width 580 height 381
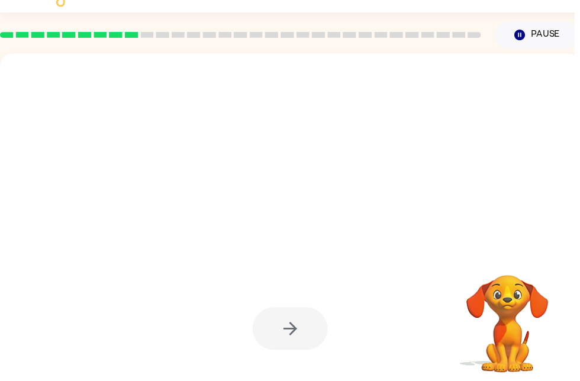
click at [478, 243] on div at bounding box center [293, 223] width 586 height 338
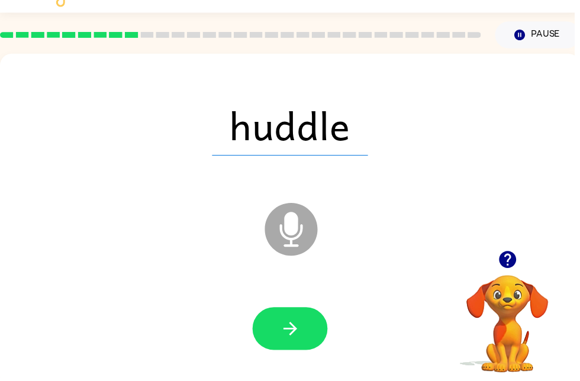
click at [301, 337] on icon "button" at bounding box center [293, 332] width 21 height 21
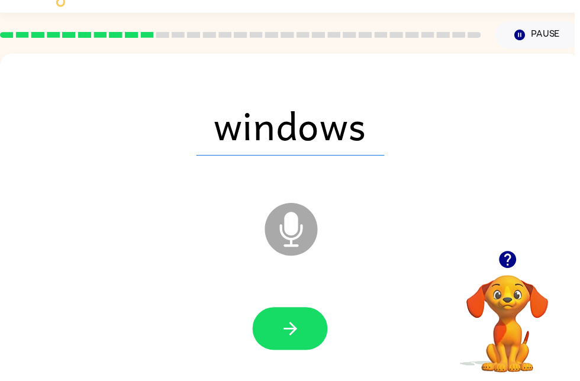
click at [311, 327] on button "button" at bounding box center [293, 332] width 76 height 43
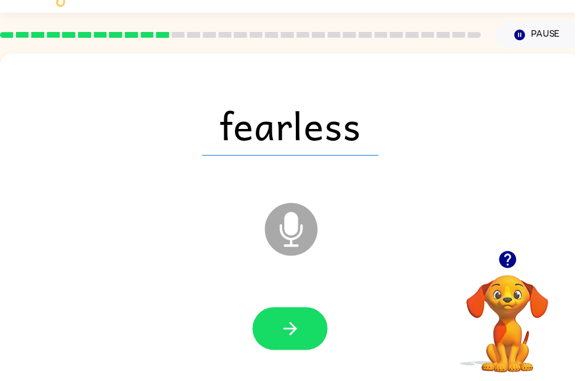
click at [307, 325] on button "button" at bounding box center [293, 332] width 76 height 43
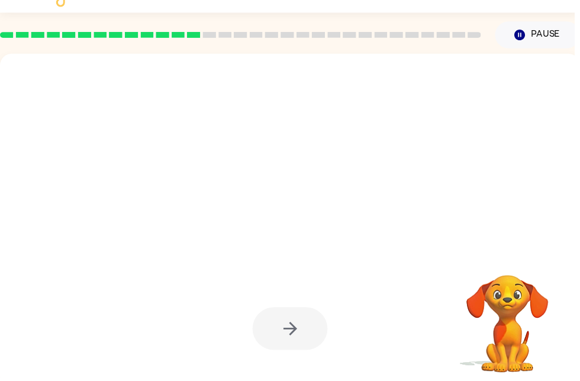
click at [311, 333] on div at bounding box center [293, 332] width 76 height 43
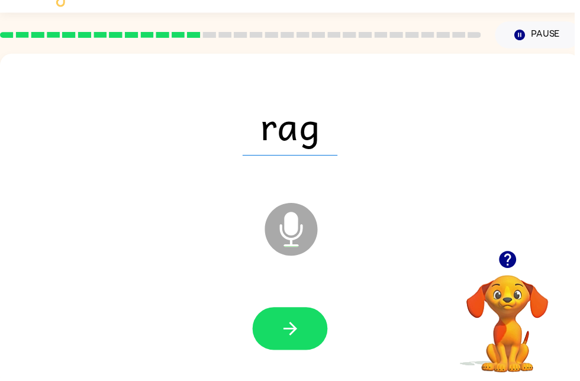
click at [313, 323] on button "button" at bounding box center [293, 332] width 76 height 43
click at [303, 327] on button "button" at bounding box center [293, 332] width 76 height 43
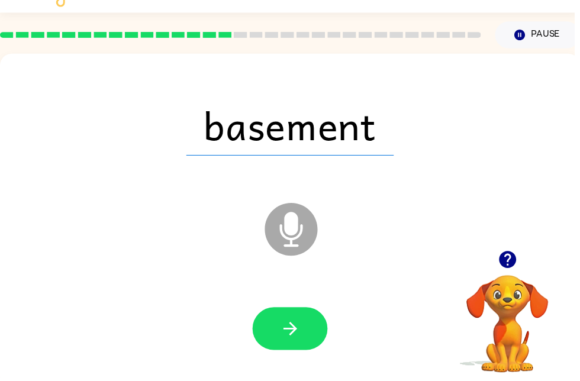
click at [549, 35] on button "Pause Pause" at bounding box center [543, 35] width 86 height 27
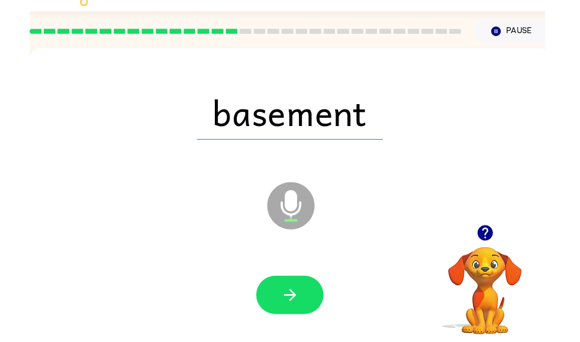
scroll to position [0, 0]
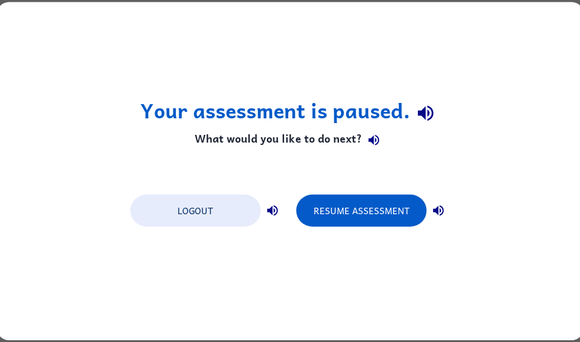
click at [212, 208] on button "Logout" at bounding box center [195, 211] width 130 height 32
